Goal: Find specific page/section: Find specific page/section

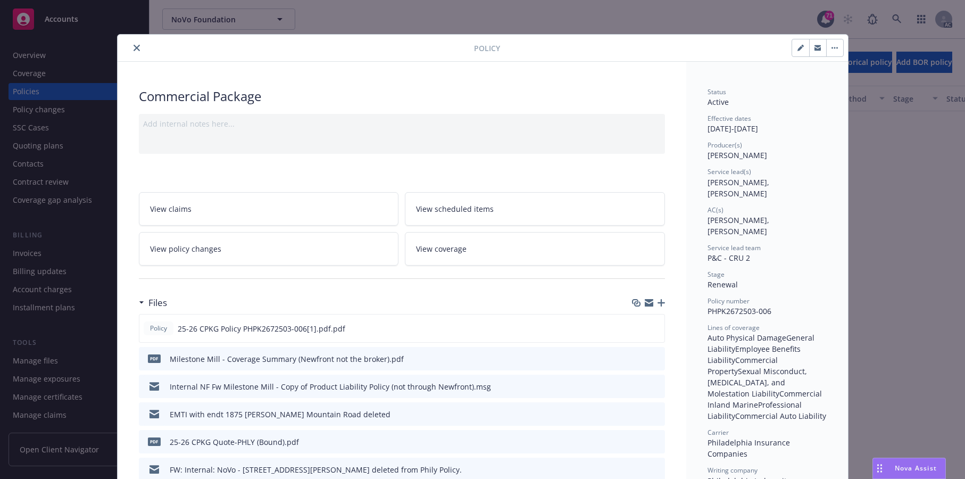
scroll to position [32, 0]
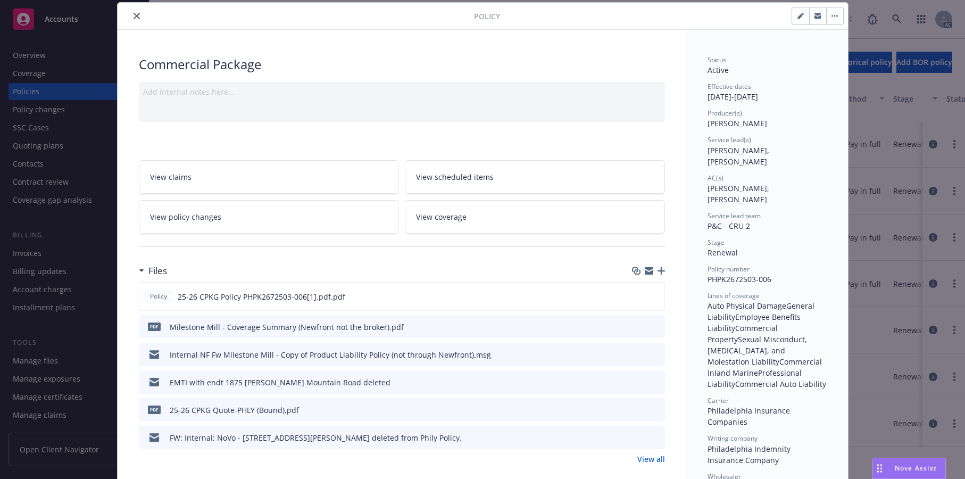
click at [140, 19] on icon "close" at bounding box center [137, 16] width 6 height 6
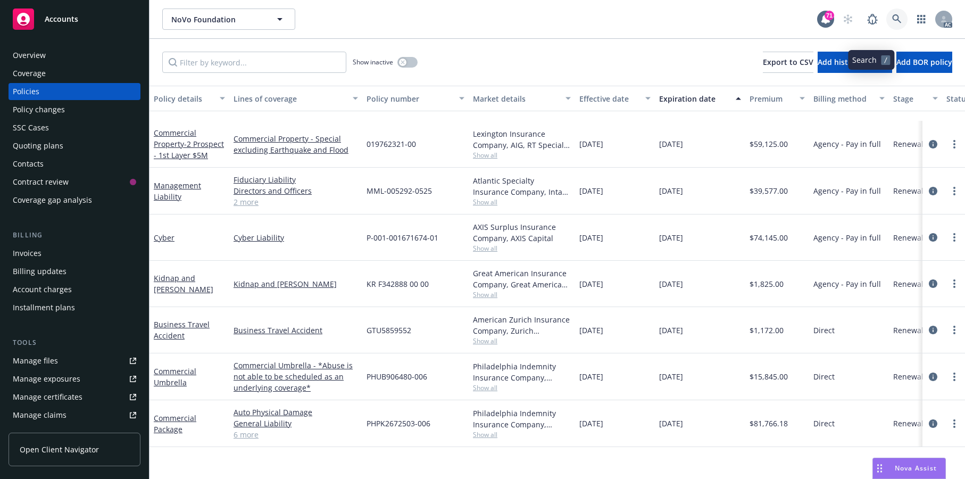
click at [892, 24] on icon at bounding box center [897, 19] width 10 height 10
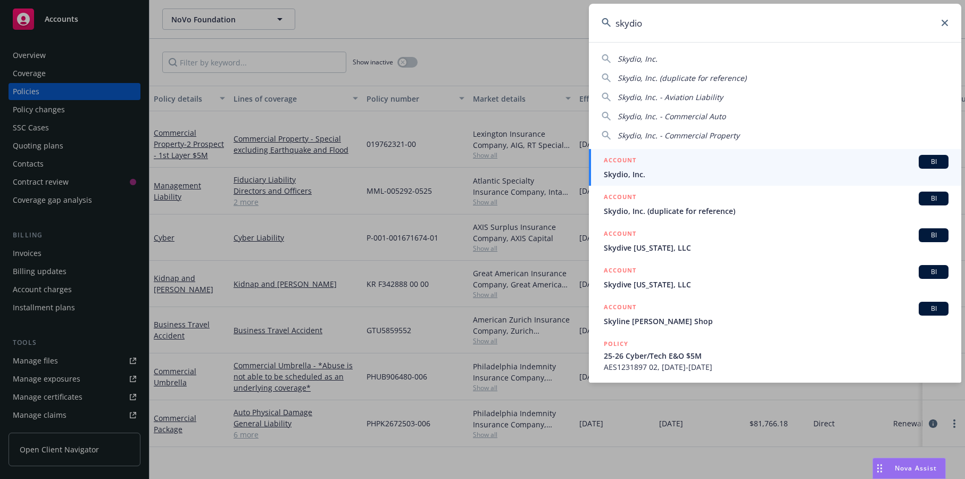
type input "skydio"
click at [661, 168] on div "ACCOUNT BI" at bounding box center [776, 162] width 345 height 14
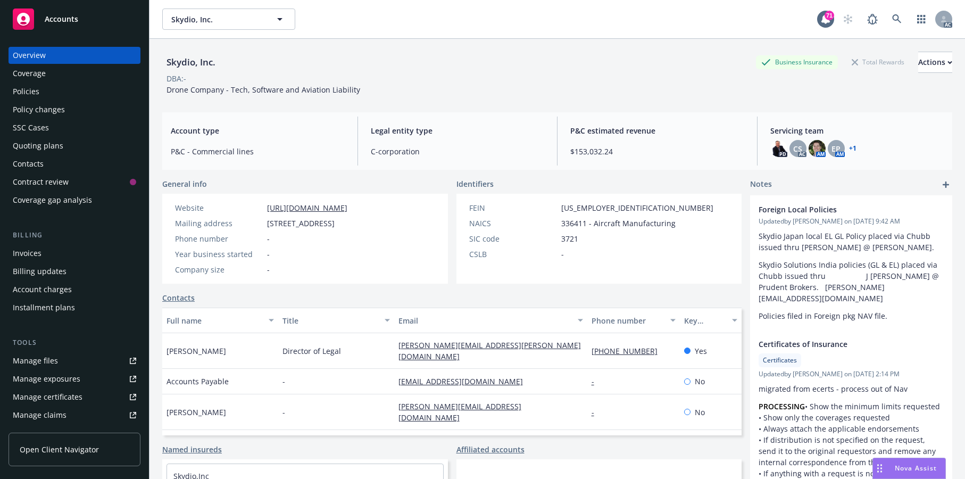
click at [39, 100] on div "Policies" at bounding box center [26, 91] width 27 height 17
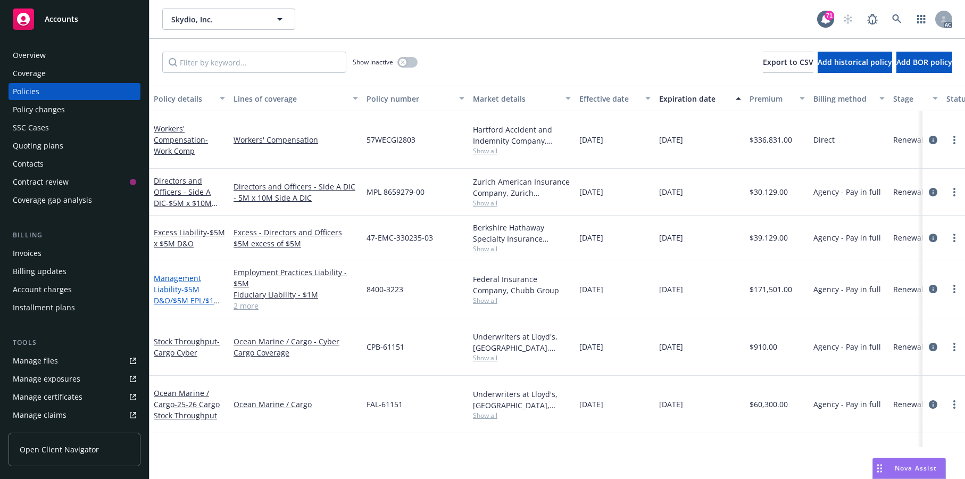
click at [168, 317] on link "Management Liability - $5M D&O/$5M EPL/$1M FID/$1M Crime" at bounding box center [187, 295] width 67 height 44
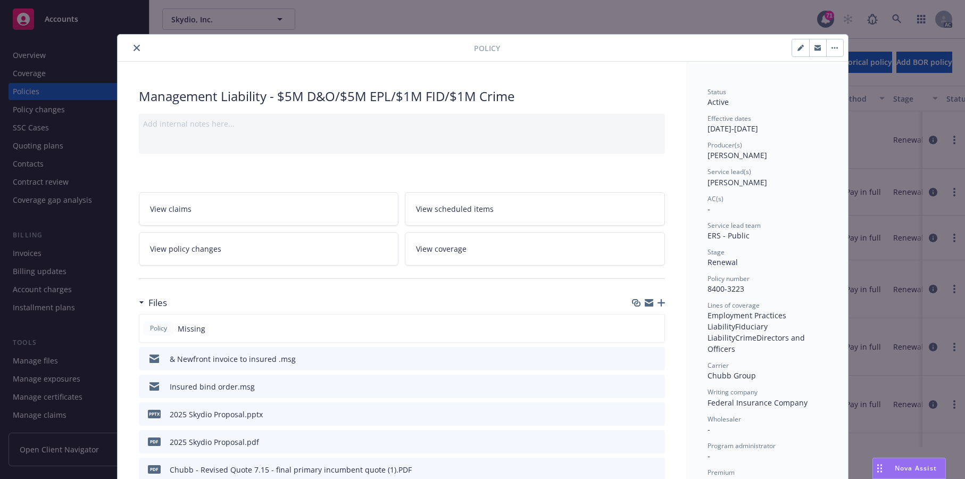
click at [140, 51] on icon "close" at bounding box center [137, 48] width 6 height 6
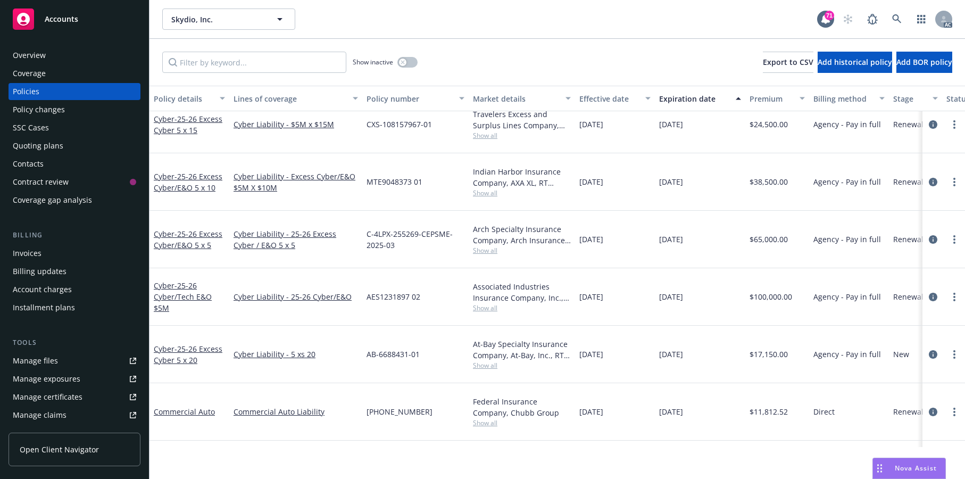
scroll to position [494, 0]
